Goal: Information Seeking & Learning: Check status

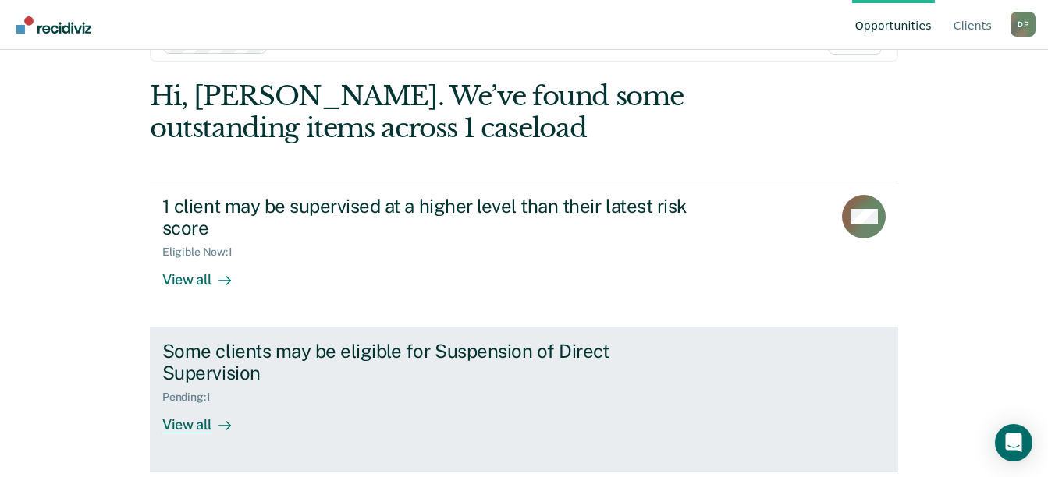
scroll to position [147, 0]
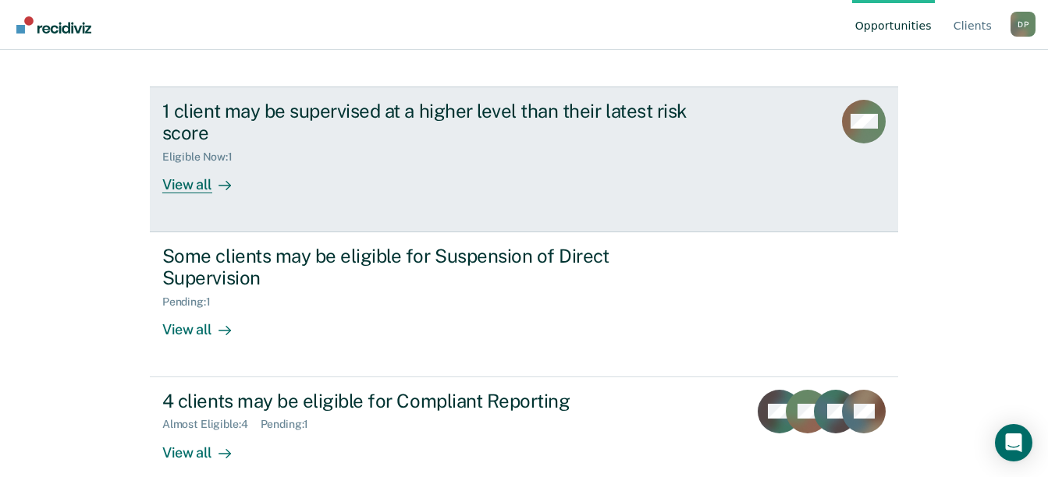
click at [183, 198] on link "1 client may be supervised at a higher level than their latest risk score Eligi…" at bounding box center [524, 160] width 748 height 146
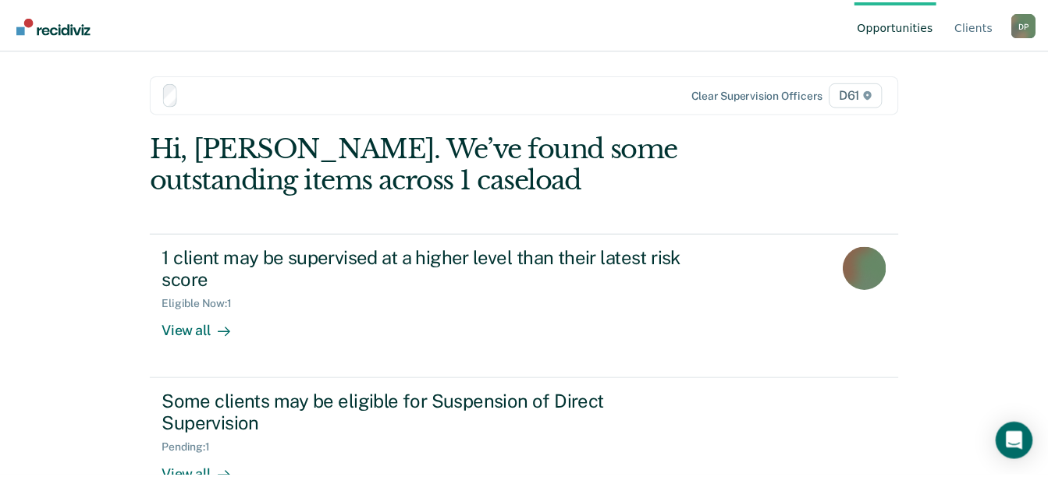
scroll to position [147, 0]
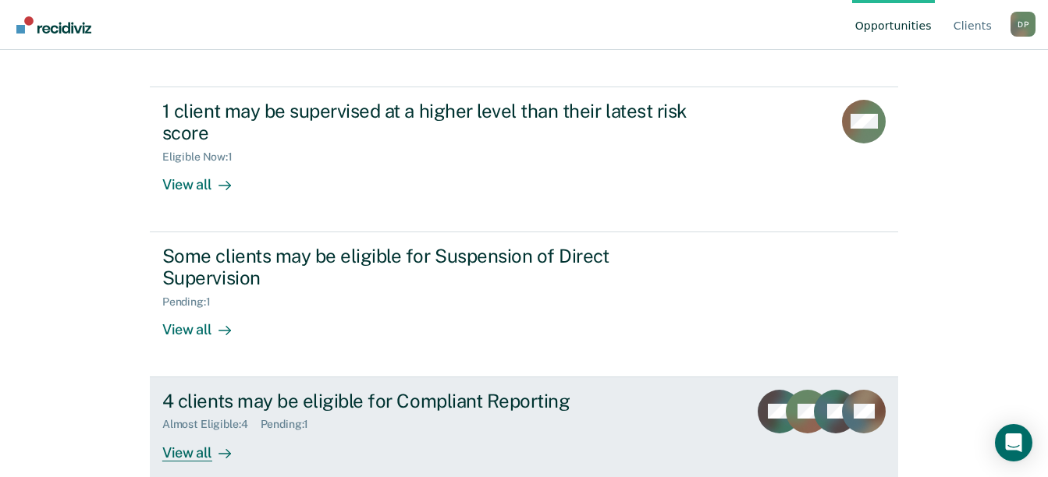
click at [201, 445] on link "4 clients may be eligible for Compliant Reporting Almost Eligible : 4 Pending :…" at bounding box center [524, 439] width 748 height 122
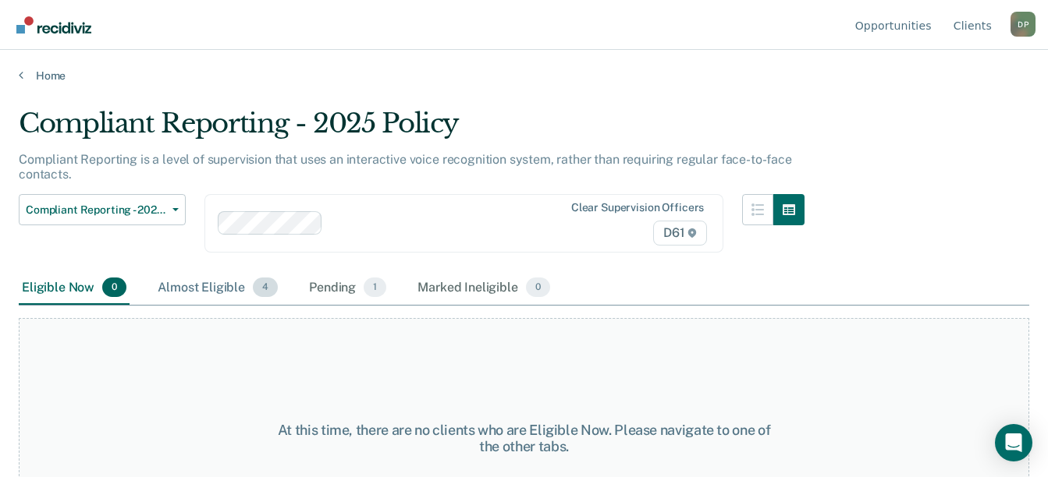
click at [218, 293] on div "Almost Eligible 4" at bounding box center [217, 288] width 126 height 34
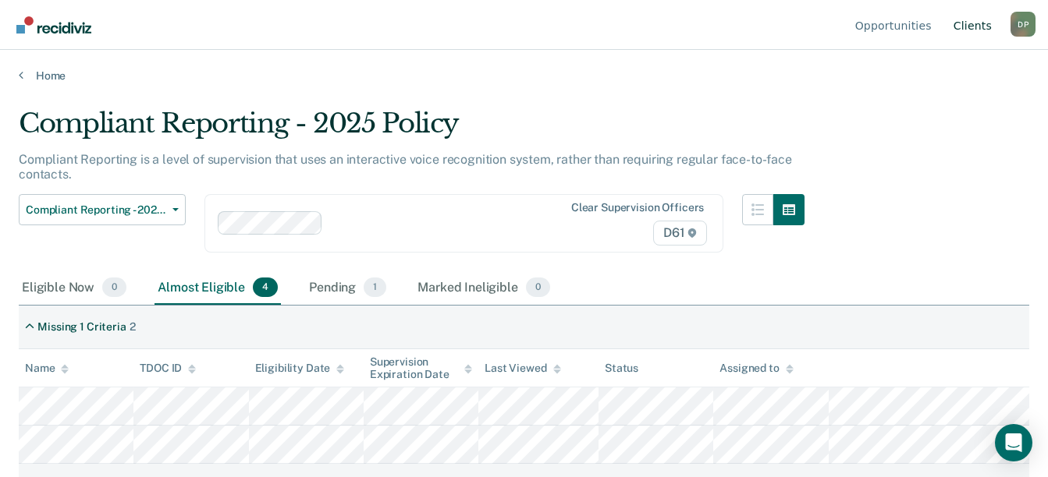
click at [986, 27] on link "Client s" at bounding box center [972, 25] width 44 height 50
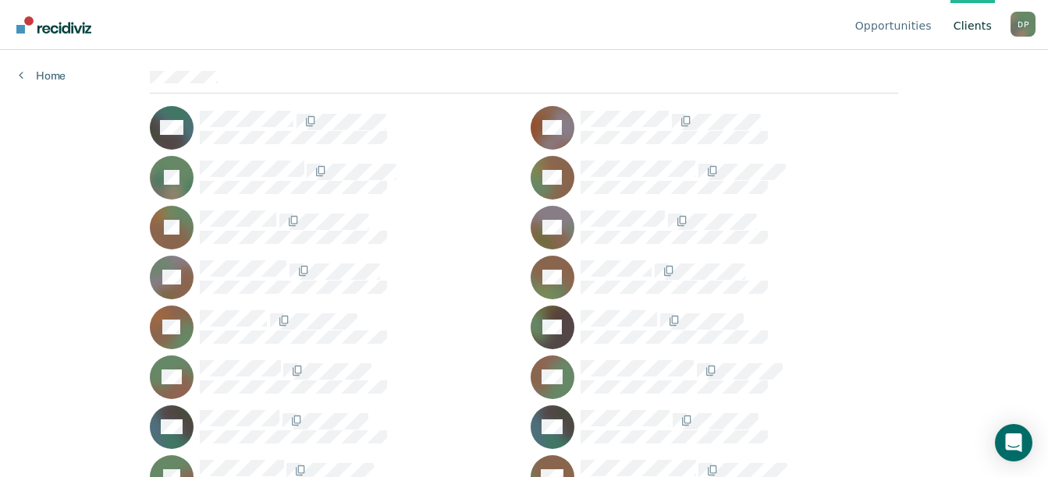
scroll to position [156, 0]
